Goal: Task Accomplishment & Management: Use online tool/utility

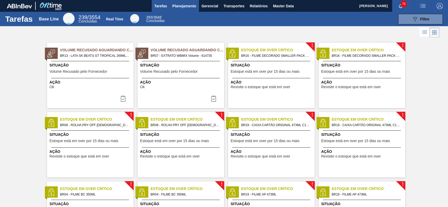
click at [176, 6] on span "Planejamento" at bounding box center [184, 6] width 24 height 6
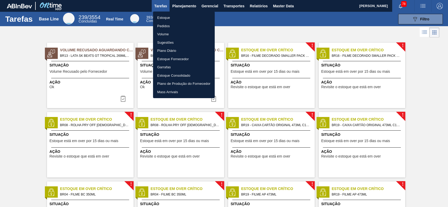
click at [168, 16] on li "Estoque" at bounding box center [184, 18] width 62 height 8
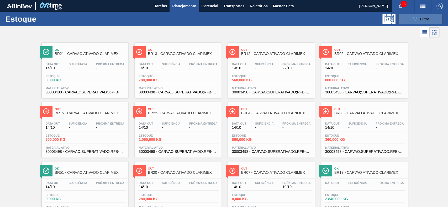
click at [422, 18] on span "Filtro" at bounding box center [424, 19] width 9 height 4
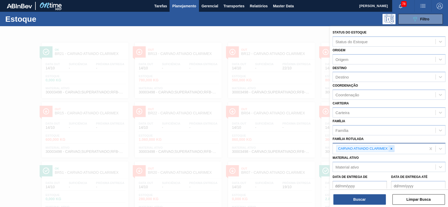
click at [392, 147] on icon at bounding box center [391, 149] width 4 height 4
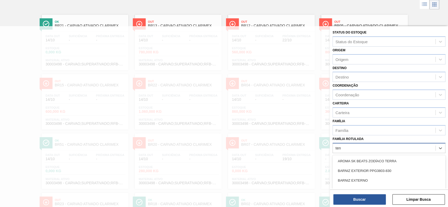
scroll to position [28, 0]
type Rotulada "t"
type Rotulada "hyflo"
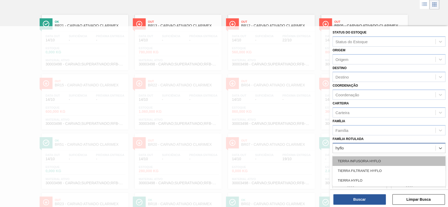
click at [389, 157] on div "TERRA INFUSORIA HYFLO" at bounding box center [388, 162] width 113 height 10
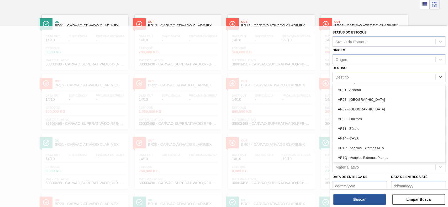
click at [389, 78] on div "Destino" at bounding box center [384, 77] width 103 height 8
type input "br07"
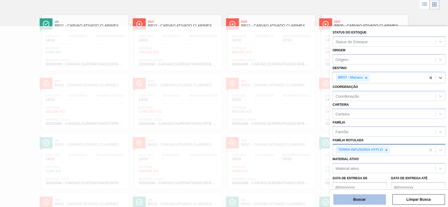
click at [361, 205] on button "Buscar" at bounding box center [359, 200] width 52 height 10
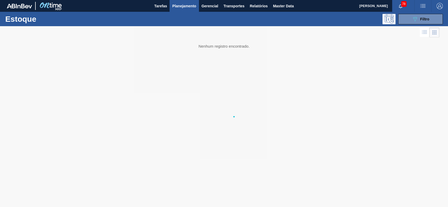
scroll to position [0, 0]
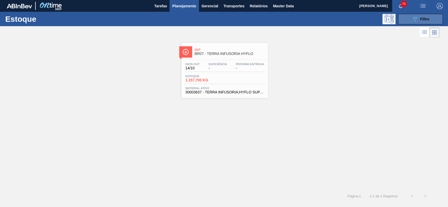
click at [415, 22] on icon "089F7B8B-B2A5-4AFE-B5C0-19BA573D28AC" at bounding box center [414, 19] width 6 height 6
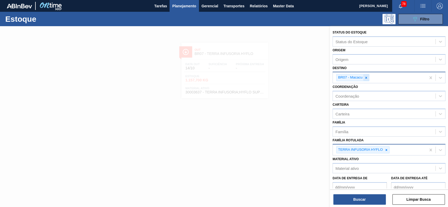
click at [366, 78] on icon at bounding box center [366, 78] width 2 height 2
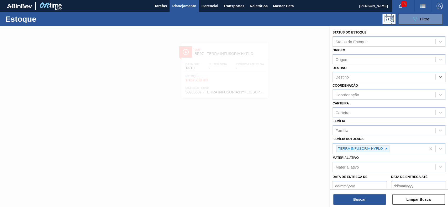
type input "r"
type input "br92"
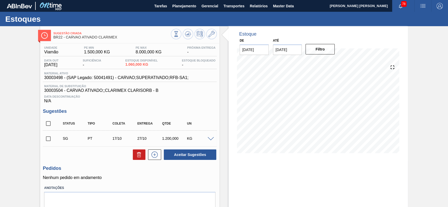
click at [212, 139] on span at bounding box center [210, 139] width 6 height 4
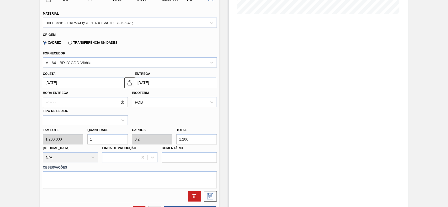
scroll to position [140, 0]
click at [85, 42] on label "Transferência Unidades" at bounding box center [92, 42] width 49 height 4
click at [67, 43] on input "Transferência Unidades" at bounding box center [67, 43] width 0 height 0
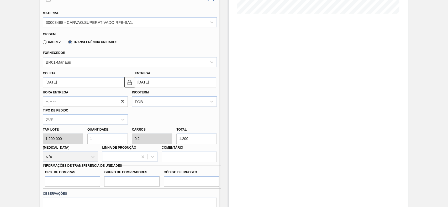
click at [89, 58] on div "BR01-Manaus" at bounding box center [130, 62] width 174 height 10
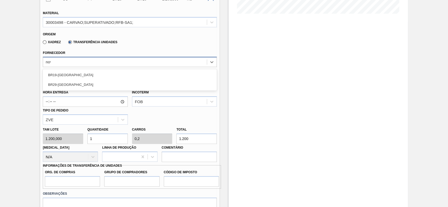
type input "nova"
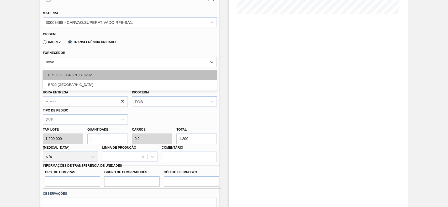
click at [104, 75] on div "BR19-Nova Rio" at bounding box center [130, 75] width 174 height 10
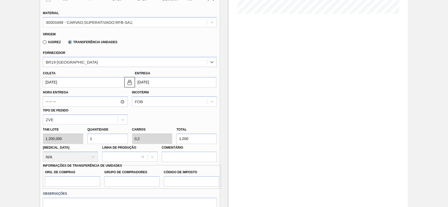
click at [87, 85] on input "[DATE]" at bounding box center [83, 82] width 81 height 10
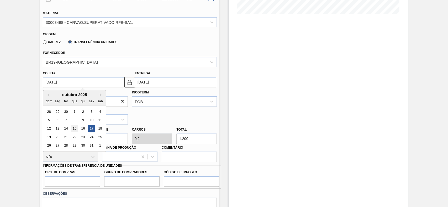
click at [74, 131] on div "15" at bounding box center [74, 128] width 7 height 7
type input "[DATE]"
type input "25/10/2025"
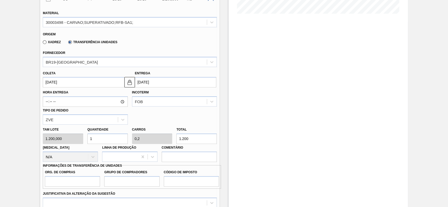
click at [107, 142] on input "1" at bounding box center [107, 139] width 40 height 10
click at [83, 184] on input "Org. de Compras" at bounding box center [72, 182] width 55 height 10
type input "BR00"
click at [132, 179] on input "Grupo de Compradores" at bounding box center [131, 182] width 55 height 10
type input "A01"
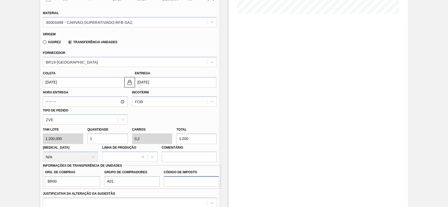
click at [185, 181] on input "Código de Imposto" at bounding box center [191, 182] width 55 height 10
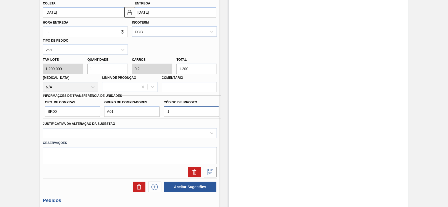
type input "I1"
click at [102, 133] on div at bounding box center [130, 133] width 174 height 10
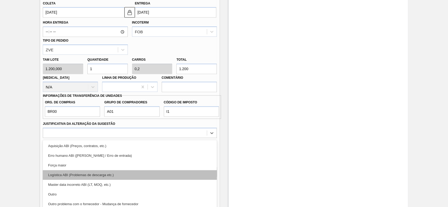
scroll to position [224, 0]
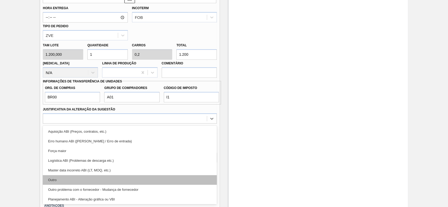
click at [95, 177] on div "Outro" at bounding box center [130, 180] width 174 height 10
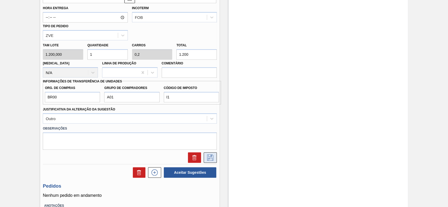
click at [207, 159] on icon at bounding box center [210, 158] width 6 height 6
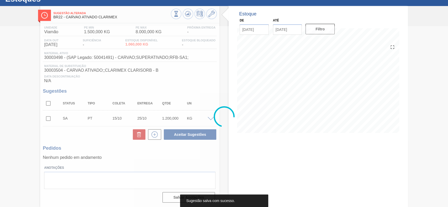
scroll to position [21, 0]
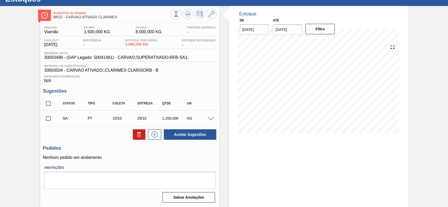
click at [210, 119] on span at bounding box center [210, 119] width 6 height 4
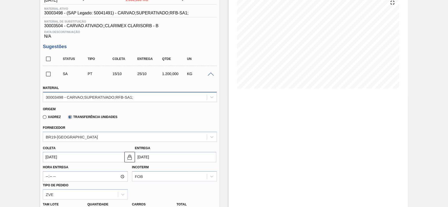
scroll to position [53, 0]
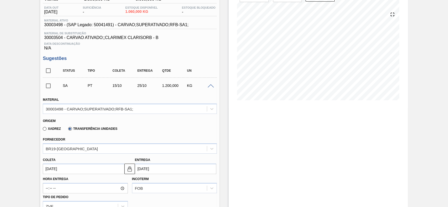
click at [53, 87] on div "SA PT 15/10 25/10 1.200,000 KG" at bounding box center [130, 85] width 174 height 13
click at [48, 89] on input "checkbox" at bounding box center [48, 86] width 11 height 11
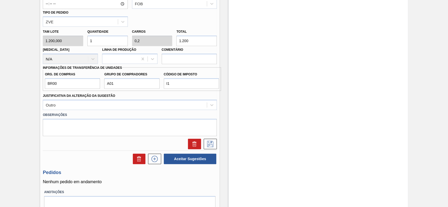
scroll to position [263, 0]
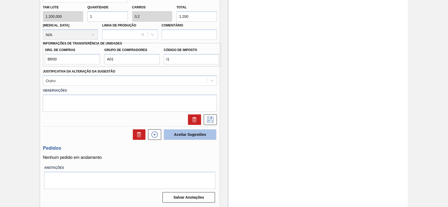
click at [201, 137] on button "Aceitar Sugestões" at bounding box center [190, 135] width 52 height 10
checkbox input "false"
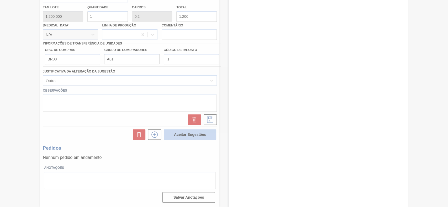
scroll to position [18, 0]
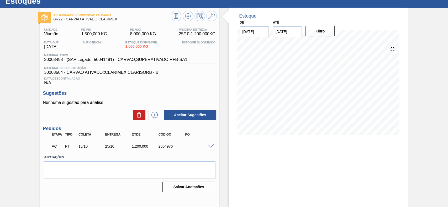
click at [210, 147] on span at bounding box center [210, 147] width 6 height 4
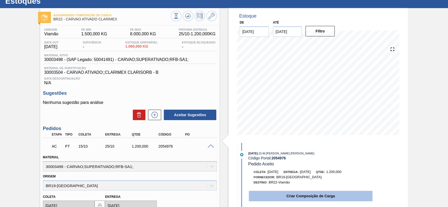
click at [274, 195] on button "Criar Composição de Carga" at bounding box center [311, 196] width 124 height 10
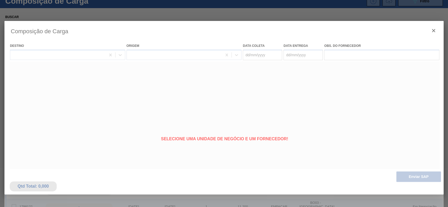
type coleta "[DATE]"
type Entrega "25/10/2025"
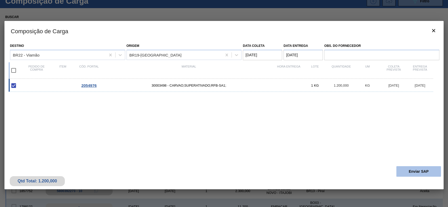
click at [409, 174] on button "Enviar SAP" at bounding box center [418, 172] width 45 height 10
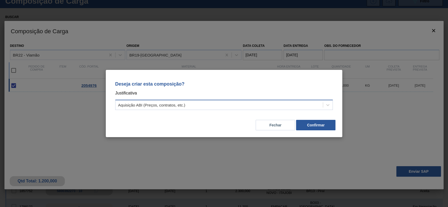
click at [206, 110] on div "Aquisição ABI (Preços, contratos, etc.)" at bounding box center [224, 105] width 218 height 10
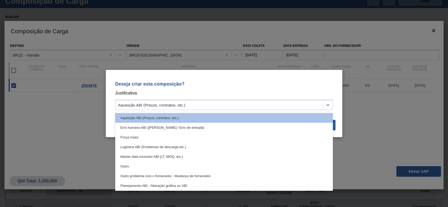
drag, startPoint x: 169, startPoint y: 169, endPoint x: 181, endPoint y: 166, distance: 12.9
click at [169, 170] on div "Outro" at bounding box center [224, 167] width 218 height 10
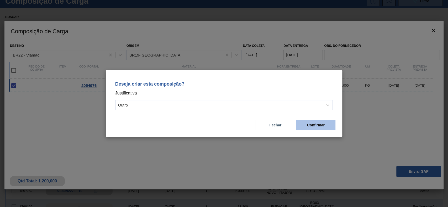
click at [300, 126] on button "Confirmar" at bounding box center [315, 125] width 39 height 10
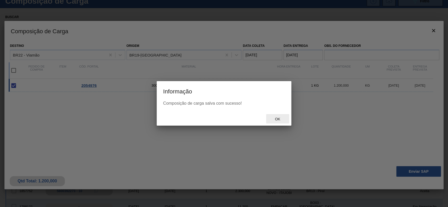
click at [275, 120] on span "Ok" at bounding box center [277, 119] width 14 height 4
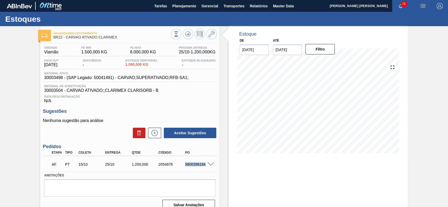
drag, startPoint x: 183, startPoint y: 165, endPoint x: 205, endPoint y: 166, distance: 21.5
click at [205, 166] on div "5800396184" at bounding box center [199, 165] width 30 height 4
copy div "5800396184"
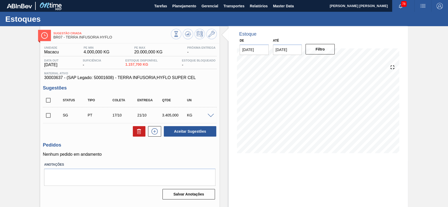
click at [210, 116] on span at bounding box center [210, 116] width 6 height 4
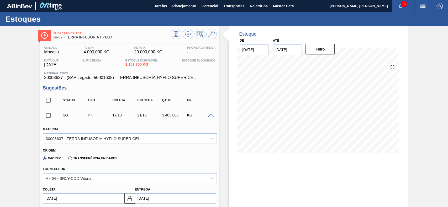
scroll to position [35, 0]
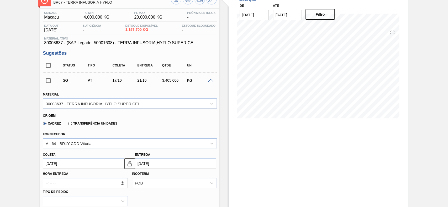
click at [84, 123] on label "Transferência Unidades" at bounding box center [92, 124] width 49 height 4
click at [67, 125] on input "Transferência Unidades" at bounding box center [67, 125] width 0 height 0
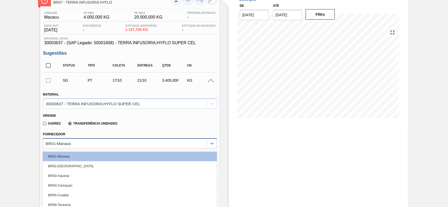
click at [83, 142] on div "option BR02-Sergipe focused, 2 of 26. 26 results available. Use Up and Down to …" at bounding box center [130, 143] width 174 height 10
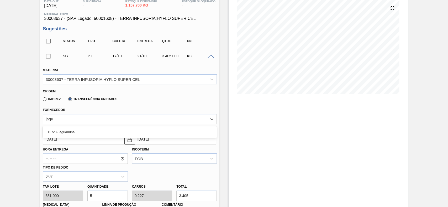
type input "jagua"
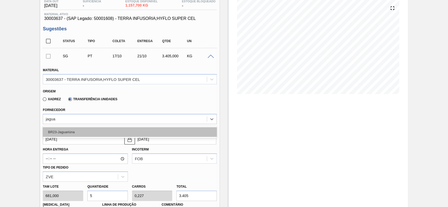
click at [111, 137] on div "BR23-Jaguariúna" at bounding box center [130, 132] width 174 height 10
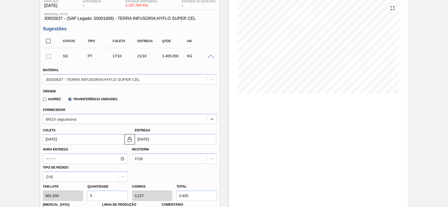
click at [95, 147] on label "Hora Entrega" at bounding box center [85, 150] width 85 height 8
click at [95, 154] on input "Hora Entrega" at bounding box center [85, 159] width 85 height 10
click at [97, 142] on input "[DATE]" at bounding box center [83, 139] width 81 height 10
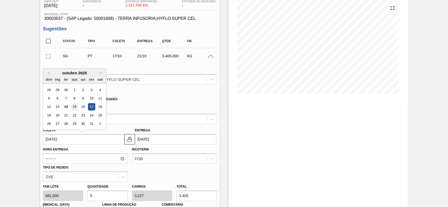
click at [76, 110] on div "15" at bounding box center [74, 107] width 7 height 7
type input "[DATE]"
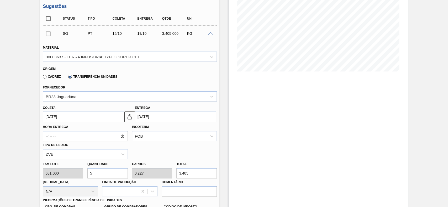
scroll to position [129, 0]
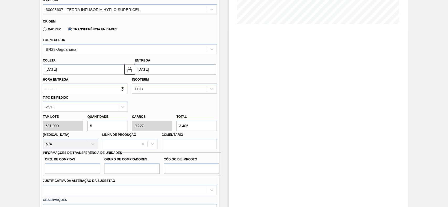
click at [110, 129] on input "5" at bounding box center [107, 126] width 40 height 10
type input "4"
type input "0,182"
type input "2.724"
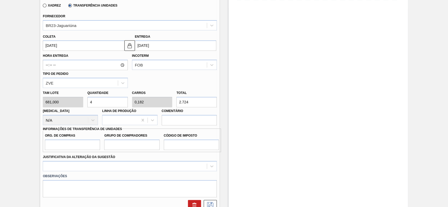
scroll to position [164, 0]
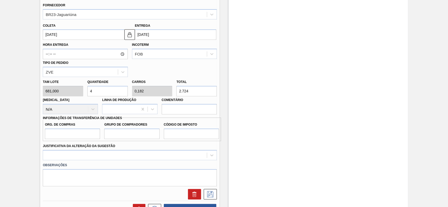
type input "4"
click at [79, 134] on input "Org. de Compras" at bounding box center [72, 134] width 55 height 10
type input "BR00"
click at [121, 137] on input "Grupo de Compradores" at bounding box center [131, 134] width 55 height 10
type input "A01"
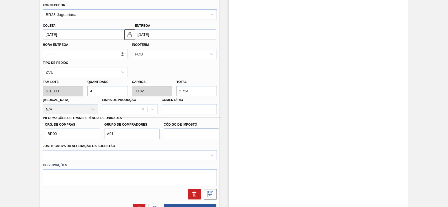
click at [183, 135] on input "Código de Imposto" at bounding box center [191, 134] width 55 height 10
type input "I1"
click at [122, 155] on div at bounding box center [130, 155] width 174 height 10
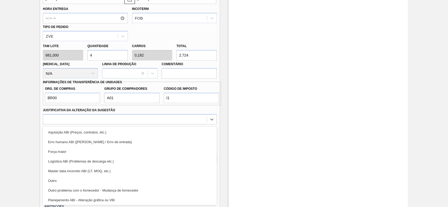
drag, startPoint x: 85, startPoint y: 181, endPoint x: 90, endPoint y: 181, distance: 5.3
click at [85, 181] on div "Outro" at bounding box center [130, 181] width 174 height 10
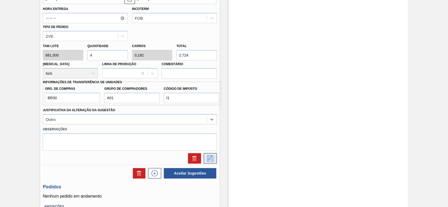
click at [209, 159] on icon at bounding box center [210, 159] width 6 height 6
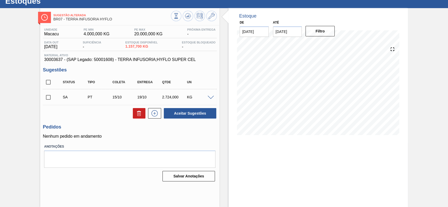
scroll to position [18, 0]
click at [49, 97] on input "checkbox" at bounding box center [48, 97] width 11 height 11
click at [207, 109] on button "Aceitar Sugestões" at bounding box center [190, 113] width 52 height 10
checkbox input "false"
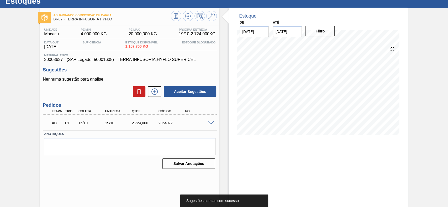
click at [212, 121] on div at bounding box center [211, 123] width 10 height 4
click at [209, 123] on span at bounding box center [210, 123] width 6 height 4
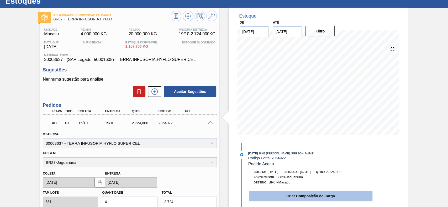
click at [327, 198] on button "Criar Composição de Carga" at bounding box center [311, 196] width 124 height 10
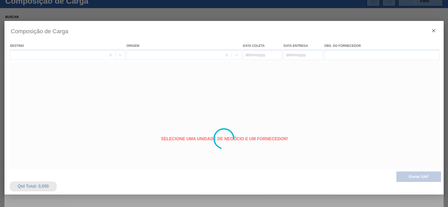
type coleta "[DATE]"
type Entrega "[DATE]"
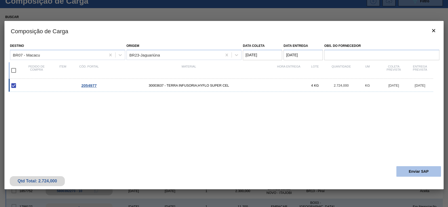
click at [402, 170] on button "Enviar SAP" at bounding box center [418, 172] width 45 height 10
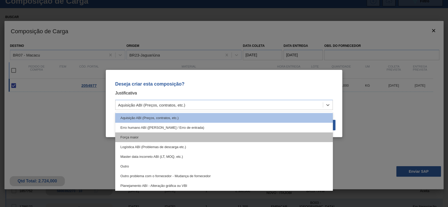
drag, startPoint x: 218, startPoint y: 107, endPoint x: 186, endPoint y: 139, distance: 45.8
click at [215, 110] on div "Aquisição ABI (Preços, contratos, etc.)" at bounding box center [224, 105] width 218 height 10
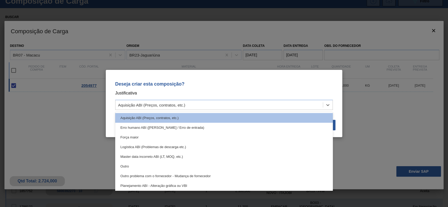
click at [180, 163] on div "Outro" at bounding box center [224, 167] width 218 height 10
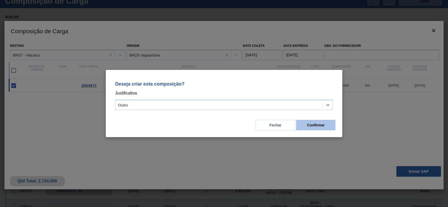
click at [312, 124] on button "Confirmar" at bounding box center [315, 125] width 39 height 10
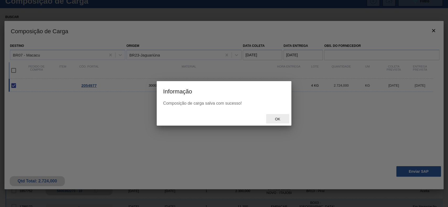
click at [278, 120] on span "Ok" at bounding box center [277, 119] width 14 height 4
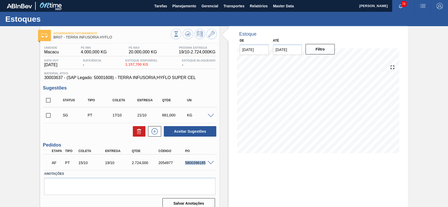
drag, startPoint x: 185, startPoint y: 164, endPoint x: 205, endPoint y: 165, distance: 20.2
click at [205, 165] on div "5800396185" at bounding box center [199, 163] width 30 height 4
copy div "5800396185"
click at [229, 178] on div "Estoque De [DATE] Até [DATE] Filtro 18/10 Projeção de Estoque 1,157.7 [DOMAIN_N…" at bounding box center [317, 125] width 179 height 199
